Goal: Task Accomplishment & Management: Use online tool/utility

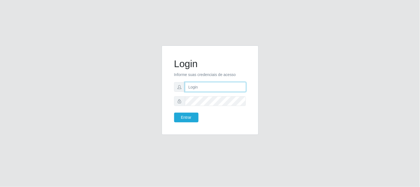
click at [193, 86] on input "text" at bounding box center [215, 87] width 61 height 10
type input "[EMAIL_ADDRESS][DOMAIN_NAME]"
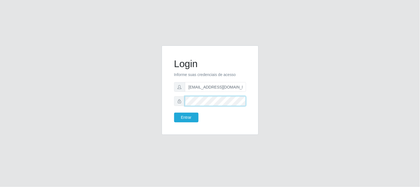
click at [174, 113] on button "Entrar" at bounding box center [186, 118] width 24 height 10
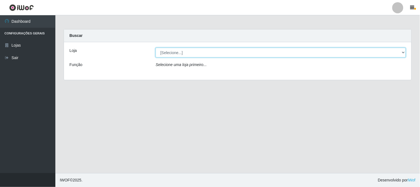
click at [404, 51] on select "[Selecione...] Queiroz Atacadão - [GEOGRAPHIC_DATA]" at bounding box center [281, 53] width 251 height 10
select select "464"
click at [156, 48] on select "[Selecione...] Queiroz Atacadão - [GEOGRAPHIC_DATA]" at bounding box center [281, 53] width 251 height 10
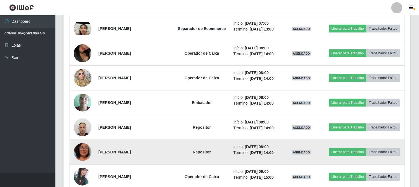
scroll to position [185, 0]
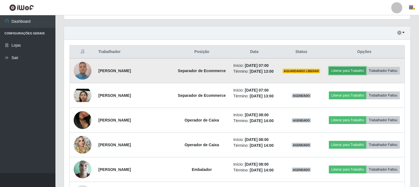
click at [361, 68] on button "Liberar para Trabalho" at bounding box center [347, 71] width 37 height 8
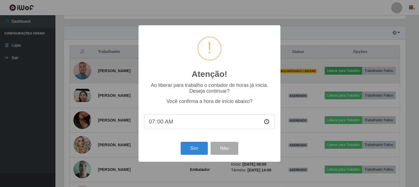
scroll to position [115, 343]
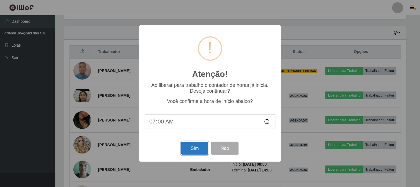
click at [194, 154] on button "Sim" at bounding box center [195, 148] width 27 height 13
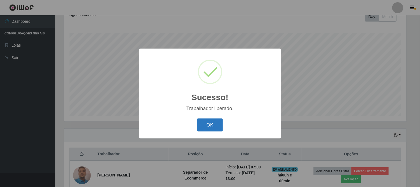
click at [221, 126] on button "OK" at bounding box center [210, 124] width 26 height 13
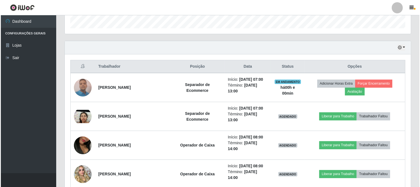
scroll to position [206, 0]
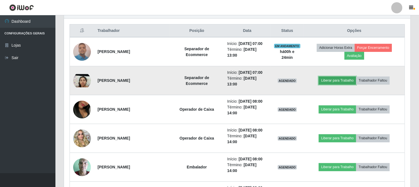
click at [343, 81] on button "Liberar para Trabalho" at bounding box center [337, 80] width 37 height 8
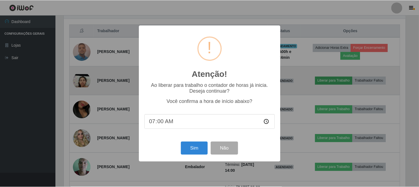
scroll to position [115, 343]
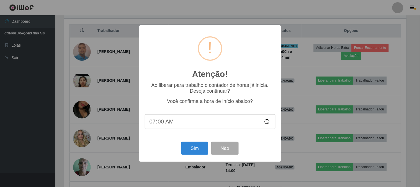
click at [171, 124] on input "07:00" at bounding box center [210, 121] width 131 height 15
click at [150, 120] on input "07:00" at bounding box center [210, 121] width 131 height 15
click at [172, 126] on input "07:00" at bounding box center [210, 121] width 131 height 15
click at [203, 150] on button "Sim" at bounding box center [195, 148] width 27 height 13
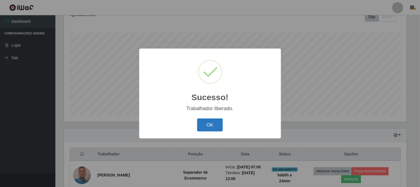
click at [204, 124] on button "OK" at bounding box center [210, 124] width 26 height 13
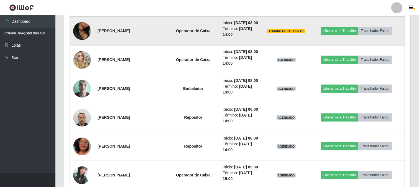
scroll to position [298, 0]
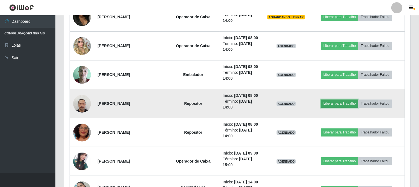
click at [344, 107] on button "Liberar para Trabalho" at bounding box center [339, 104] width 37 height 8
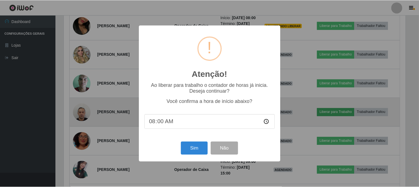
scroll to position [115, 343]
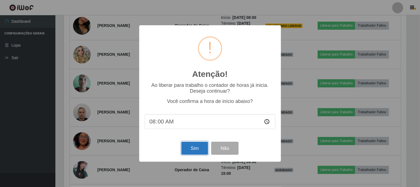
click at [195, 149] on button "Sim" at bounding box center [195, 148] width 27 height 13
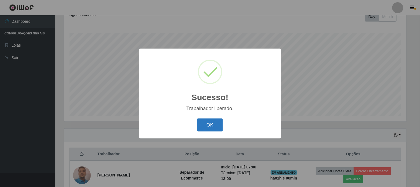
click at [218, 128] on button "OK" at bounding box center [210, 124] width 26 height 13
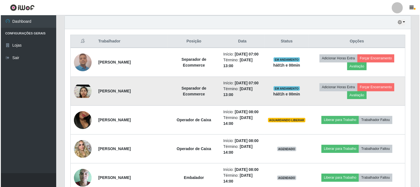
scroll to position [236, 0]
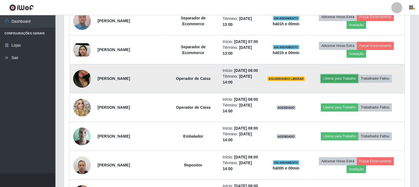
click at [344, 82] on button "Liberar para Trabalho" at bounding box center [339, 79] width 37 height 8
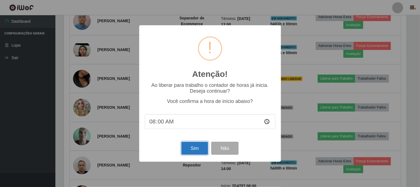
click at [198, 150] on button "Sim" at bounding box center [195, 148] width 27 height 13
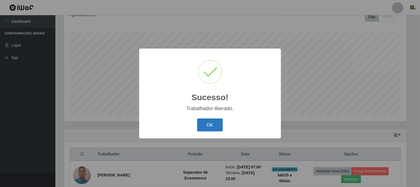
click at [216, 127] on button "OK" at bounding box center [210, 124] width 26 height 13
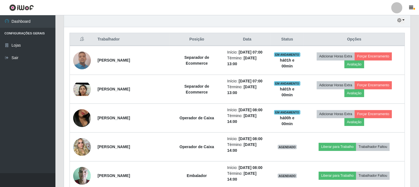
scroll to position [206, 0]
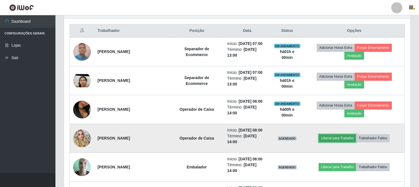
click at [342, 138] on button "Liberar para Trabalho" at bounding box center [337, 138] width 37 height 8
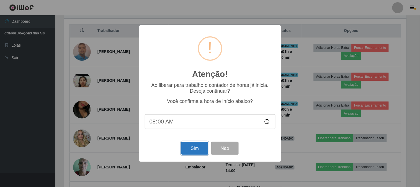
click at [190, 146] on button "Sim" at bounding box center [195, 148] width 27 height 13
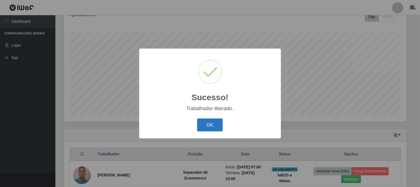
click at [210, 124] on button "OK" at bounding box center [210, 124] width 26 height 13
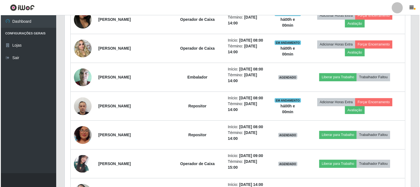
scroll to position [298, 0]
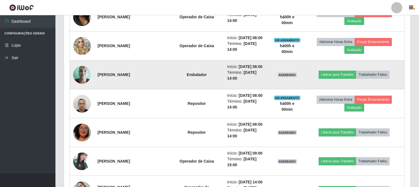
click at [82, 75] on img at bounding box center [82, 75] width 18 height 24
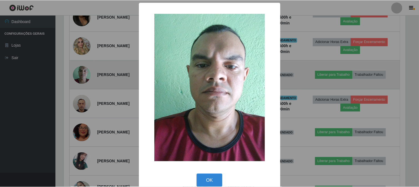
scroll to position [115, 343]
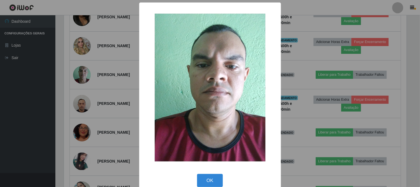
click at [31, 132] on div "× OK Cancel" at bounding box center [210, 93] width 420 height 187
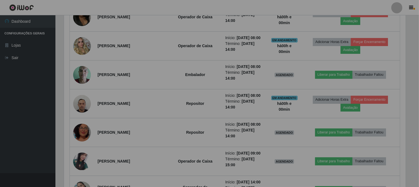
scroll to position [0, 0]
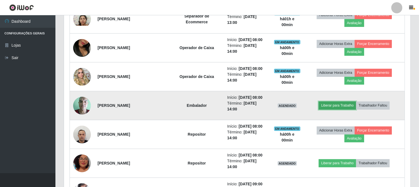
click at [347, 104] on button "Liberar para Trabalho" at bounding box center [337, 105] width 37 height 8
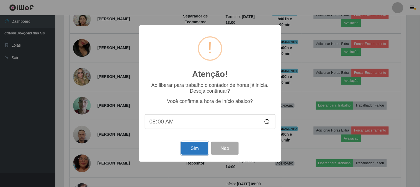
click at [193, 149] on button "Sim" at bounding box center [195, 148] width 27 height 13
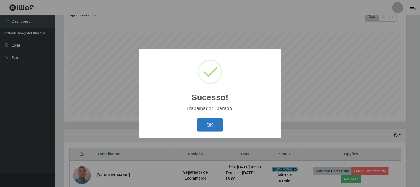
click at [213, 125] on button "OK" at bounding box center [210, 124] width 26 height 13
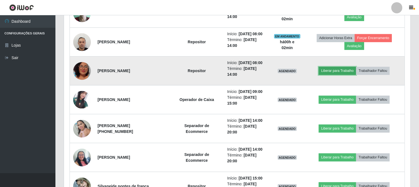
click at [338, 71] on button "Liberar para Trabalho" at bounding box center [337, 71] width 37 height 8
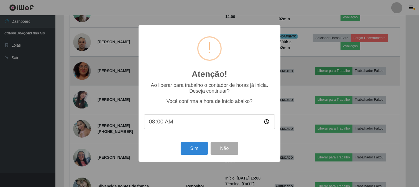
scroll to position [115, 343]
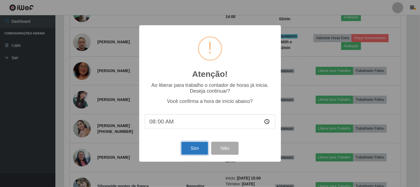
click at [194, 150] on button "Sim" at bounding box center [195, 148] width 27 height 13
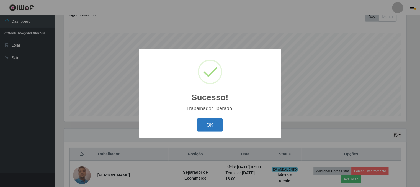
click at [207, 124] on button "OK" at bounding box center [210, 124] width 26 height 13
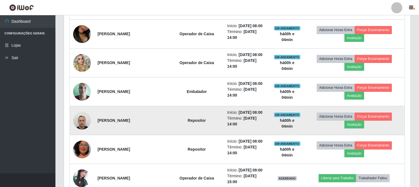
scroll to position [267, 0]
